Goal: Task Accomplishment & Management: Use online tool/utility

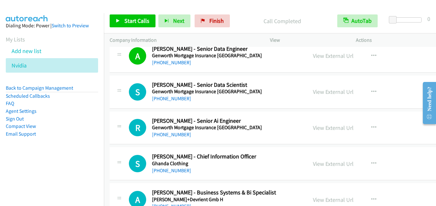
scroll to position [3566, 0]
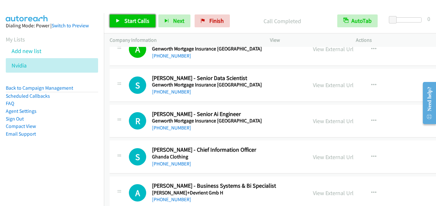
click at [139, 22] on span "Start Calls" at bounding box center [136, 20] width 25 height 7
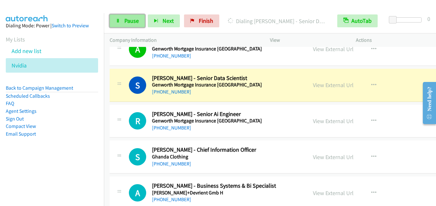
click at [127, 23] on span "Pause" at bounding box center [131, 20] width 14 height 7
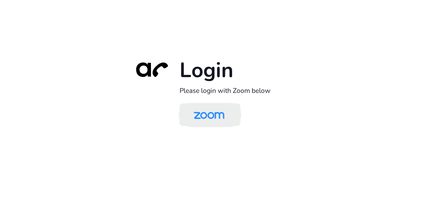
click at [222, 112] on img at bounding box center [209, 115] width 44 height 21
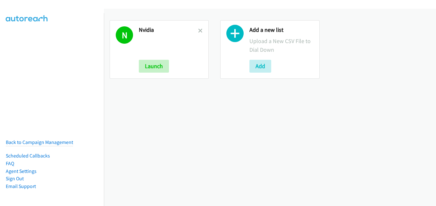
click at [196, 30] on h2 "Nvidia" at bounding box center [168, 29] width 59 height 7
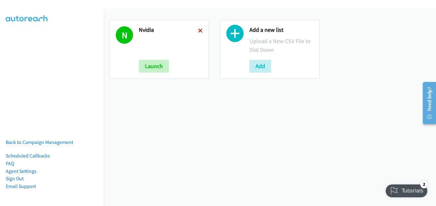
click at [200, 30] on icon at bounding box center [200, 31] width 4 height 4
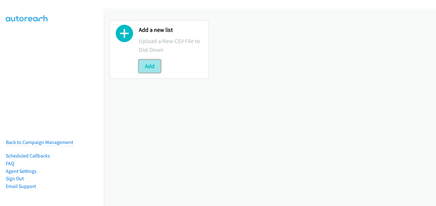
click at [151, 66] on button "Add" at bounding box center [150, 66] width 22 height 13
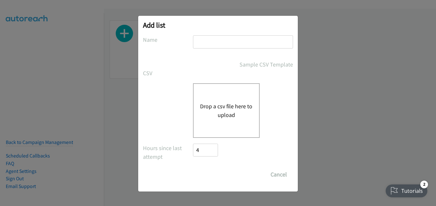
click at [215, 35] on div "Add list No phone fields were returned for that Report or List View Please uplo…" at bounding box center [218, 103] width 160 height 175
click at [210, 43] on input "text" at bounding box center [243, 41] width 100 height 13
type input "nvidia"
click at [239, 99] on div "Drop a csv file here to upload" at bounding box center [226, 110] width 67 height 55
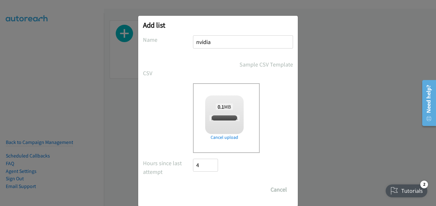
checkbox input "true"
click at [204, 188] on input "Save List" at bounding box center [210, 189] width 34 height 13
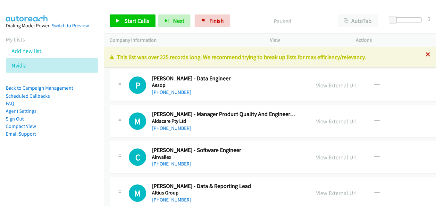
click at [426, 53] on icon at bounding box center [428, 55] width 4 height 4
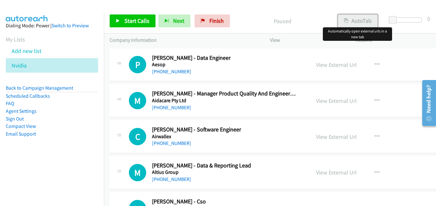
click at [348, 22] on button "AutoTab" at bounding box center [358, 20] width 40 height 13
click at [136, 22] on span "Start Calls" at bounding box center [136, 20] width 25 height 7
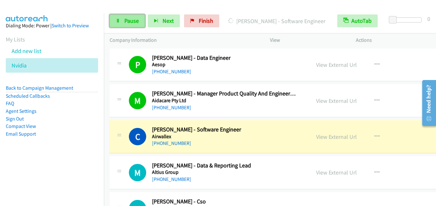
click at [129, 17] on span "Pause" at bounding box center [131, 20] width 14 height 7
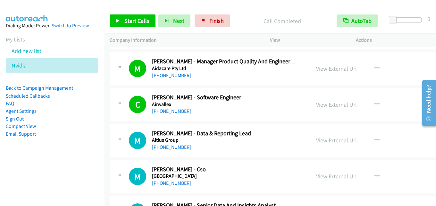
scroll to position [64, 0]
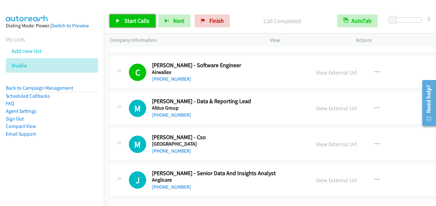
click at [126, 21] on span "Start Calls" at bounding box center [136, 20] width 25 height 7
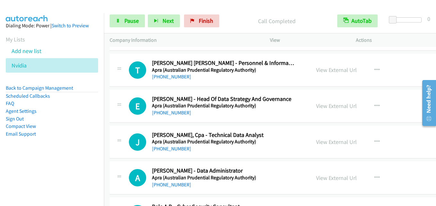
scroll to position [289, 0]
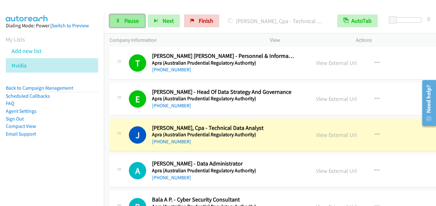
click at [129, 17] on link "Pause" at bounding box center [127, 20] width 35 height 13
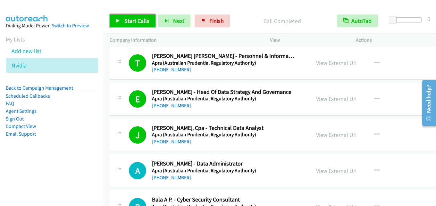
click at [133, 21] on span "Start Calls" at bounding box center [136, 20] width 25 height 7
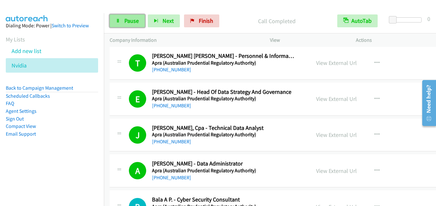
click at [131, 18] on span "Pause" at bounding box center [131, 20] width 14 height 7
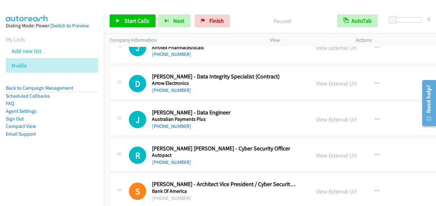
scroll to position [674, 0]
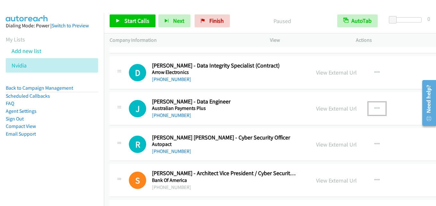
click at [370, 105] on button "button" at bounding box center [377, 108] width 17 height 13
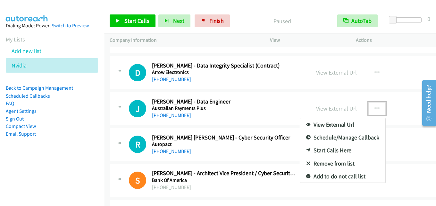
click at [323, 147] on link "Start Calls Here" at bounding box center [342, 150] width 85 height 13
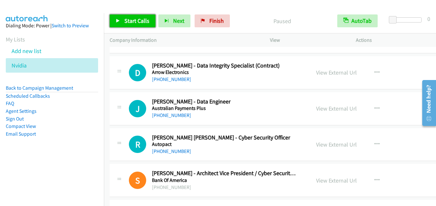
click at [141, 18] on span "Start Calls" at bounding box center [136, 20] width 25 height 7
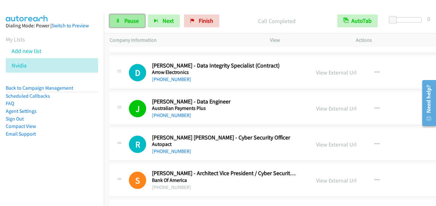
click at [132, 20] on span "Pause" at bounding box center [131, 20] width 14 height 7
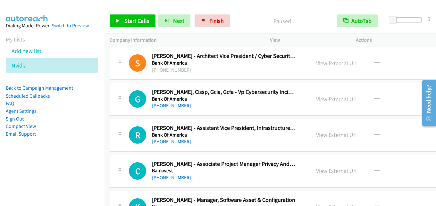
scroll to position [802, 0]
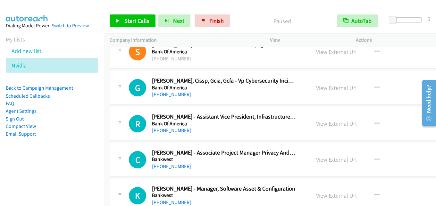
click at [322, 121] on link "View External Url" at bounding box center [336, 123] width 41 height 7
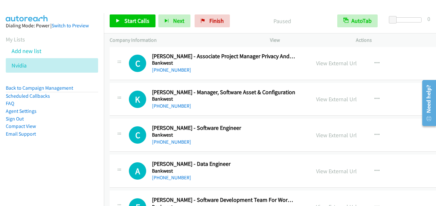
scroll to position [930, 0]
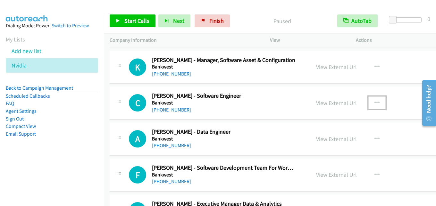
click at [375, 102] on icon "button" at bounding box center [377, 102] width 5 height 5
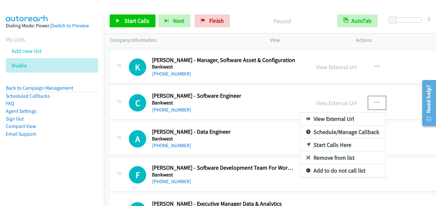
click at [310, 142] on link "Start Calls Here" at bounding box center [342, 144] width 85 height 13
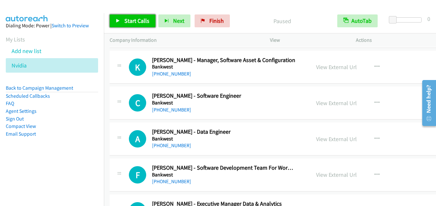
click at [144, 19] on span "Start Calls" at bounding box center [136, 20] width 25 height 7
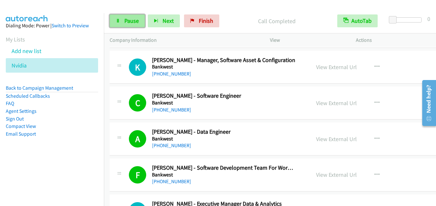
click at [135, 22] on span "Pause" at bounding box center [131, 20] width 14 height 7
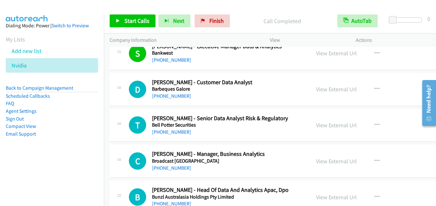
scroll to position [1091, 0]
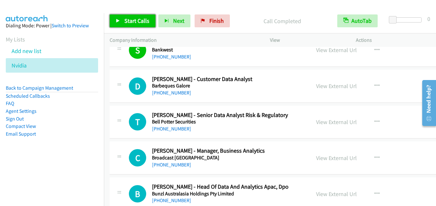
click at [139, 20] on span "Start Calls" at bounding box center [136, 20] width 25 height 7
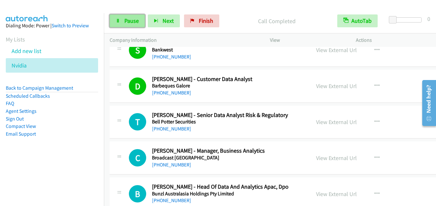
click at [126, 20] on span "Pause" at bounding box center [131, 20] width 14 height 7
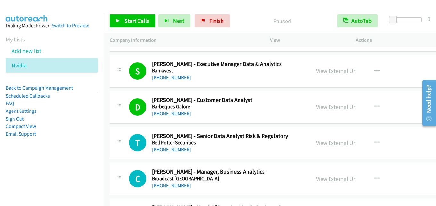
scroll to position [1059, 0]
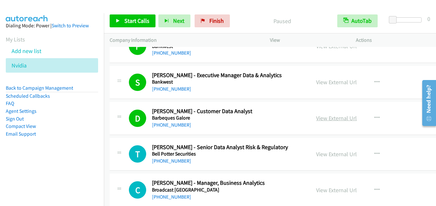
click at [330, 117] on link "View External Url" at bounding box center [336, 117] width 41 height 7
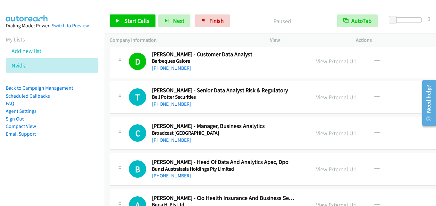
scroll to position [1123, 0]
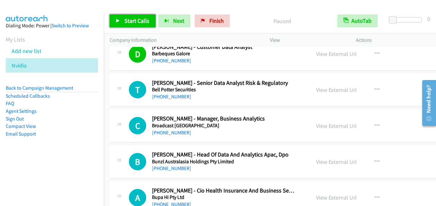
click at [132, 19] on span "Start Calls" at bounding box center [136, 20] width 25 height 7
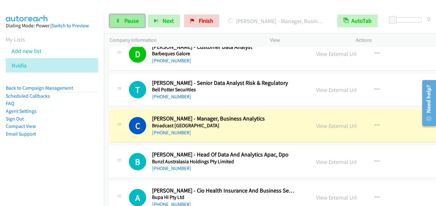
click at [127, 22] on span "Pause" at bounding box center [131, 20] width 14 height 7
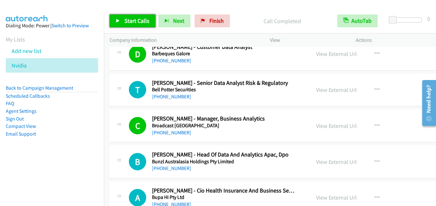
click at [129, 22] on span "Start Calls" at bounding box center [136, 20] width 25 height 7
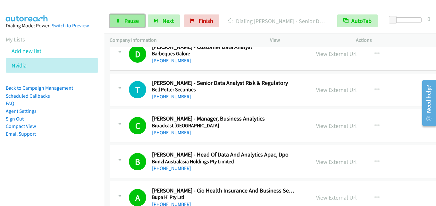
click at [125, 20] on span "Pause" at bounding box center [131, 20] width 14 height 7
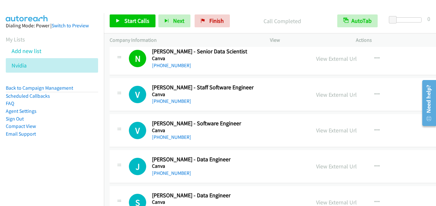
scroll to position [1379, 0]
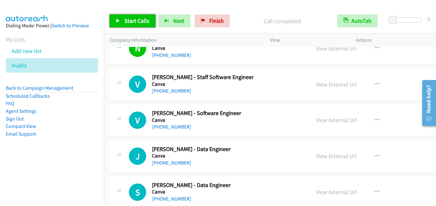
click at [139, 21] on span "Start Calls" at bounding box center [136, 20] width 25 height 7
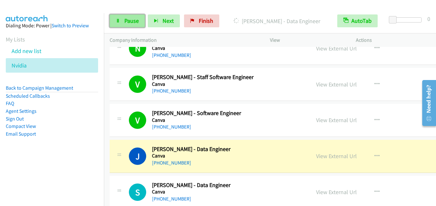
click at [133, 22] on span "Pause" at bounding box center [131, 20] width 14 height 7
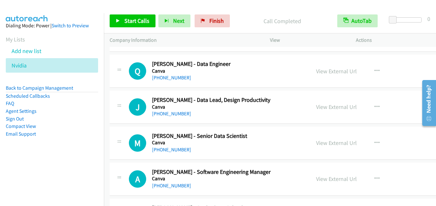
scroll to position [1604, 0]
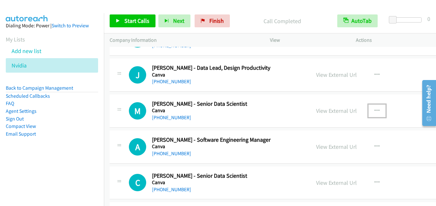
click at [375, 108] on icon "button" at bounding box center [377, 110] width 5 height 5
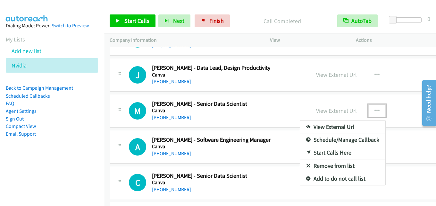
click at [330, 150] on link "Start Calls Here" at bounding box center [342, 152] width 85 height 13
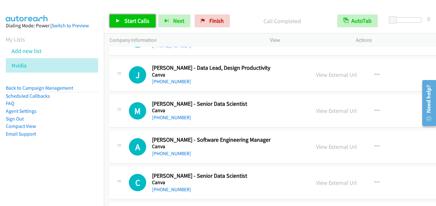
click at [128, 16] on link "Start Calls" at bounding box center [133, 20] width 46 height 13
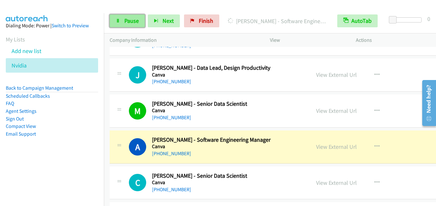
click at [134, 20] on span "Pause" at bounding box center [131, 20] width 14 height 7
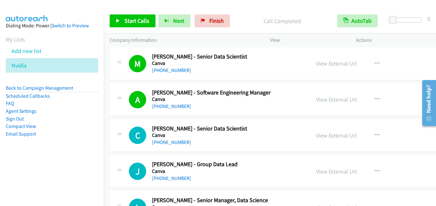
scroll to position [1668, 0]
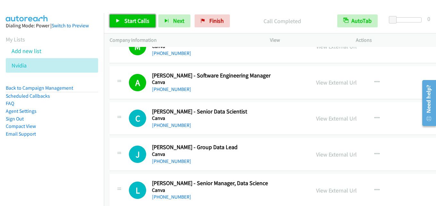
click at [141, 19] on span "Start Calls" at bounding box center [136, 20] width 25 height 7
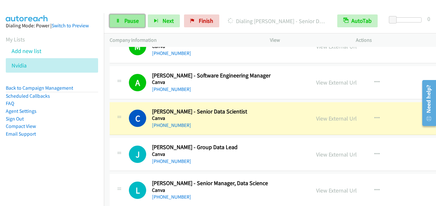
click at [123, 17] on link "Pause" at bounding box center [127, 20] width 35 height 13
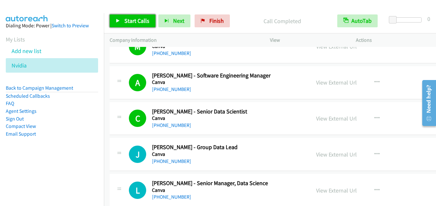
click at [143, 21] on span "Start Calls" at bounding box center [136, 20] width 25 height 7
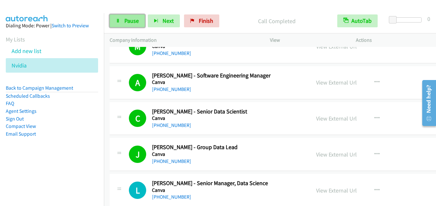
click at [131, 16] on link "Pause" at bounding box center [127, 20] width 35 height 13
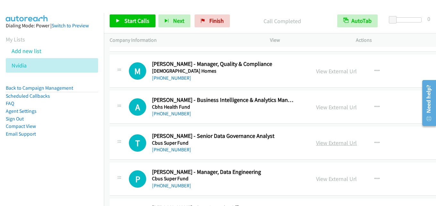
scroll to position [2694, 0]
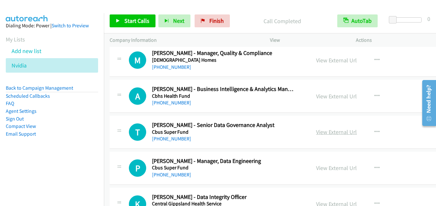
click at [320, 132] on link "View External Url" at bounding box center [336, 131] width 41 height 7
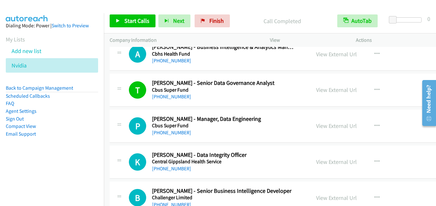
scroll to position [2759, 0]
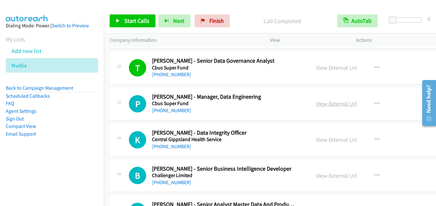
click at [331, 106] on link "View External Url" at bounding box center [336, 103] width 41 height 7
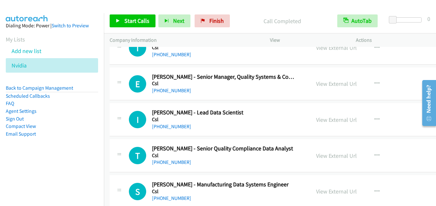
scroll to position [3785, 0]
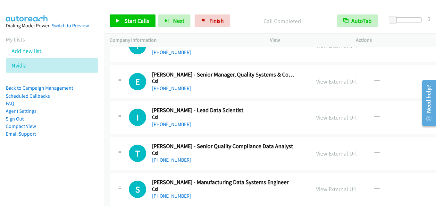
click at [340, 118] on link "View External Url" at bounding box center [336, 117] width 41 height 7
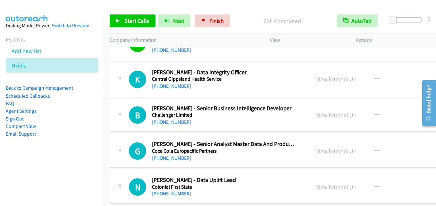
scroll to position [2823, 0]
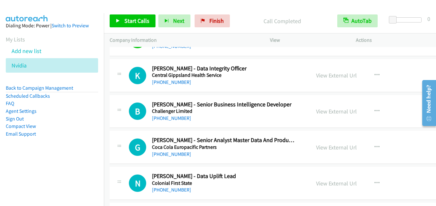
click at [320, 106] on div "View External Url View External Url Schedule/Manage Callback Start Calls Here R…" at bounding box center [364, 111] width 106 height 21
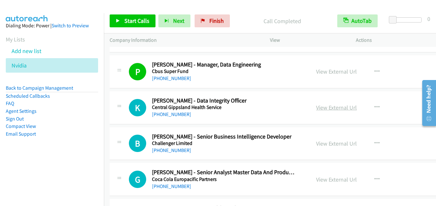
click at [319, 109] on link "View External Url" at bounding box center [336, 107] width 41 height 7
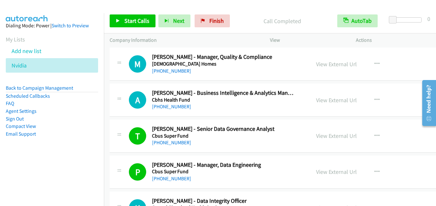
scroll to position [2694, 0]
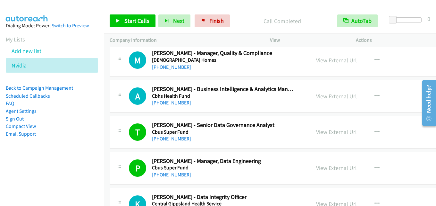
click at [331, 94] on link "View External Url" at bounding box center [336, 95] width 41 height 7
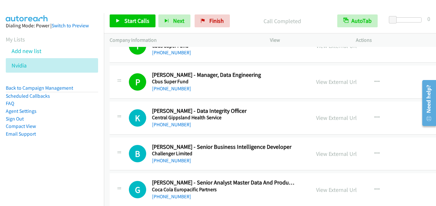
scroll to position [2791, 0]
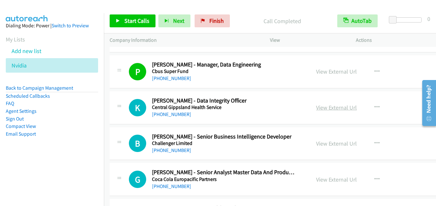
click at [326, 104] on link "View External Url" at bounding box center [336, 107] width 41 height 7
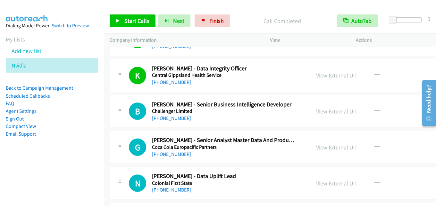
scroll to position [2855, 0]
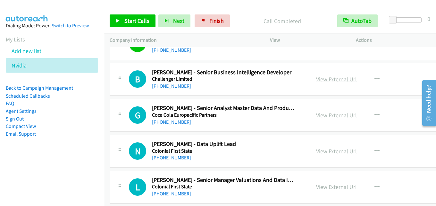
click at [326, 79] on link "View External Url" at bounding box center [336, 78] width 41 height 7
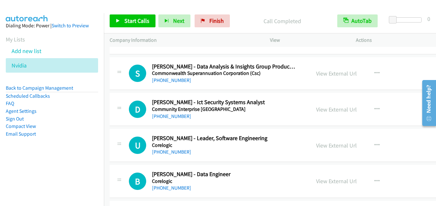
scroll to position [3047, 0]
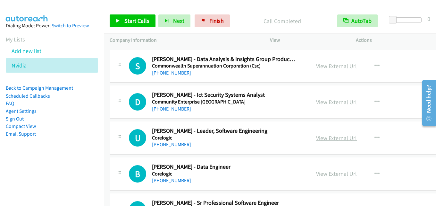
click at [321, 137] on link "View External Url" at bounding box center [336, 137] width 41 height 7
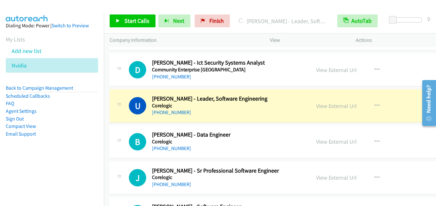
scroll to position [3111, 0]
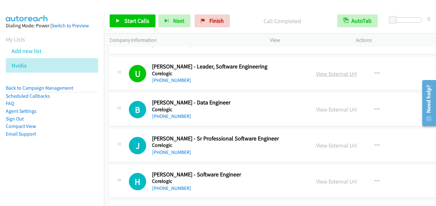
click at [334, 72] on link "View External Url" at bounding box center [336, 73] width 41 height 7
